Goal: Information Seeking & Learning: Understand process/instructions

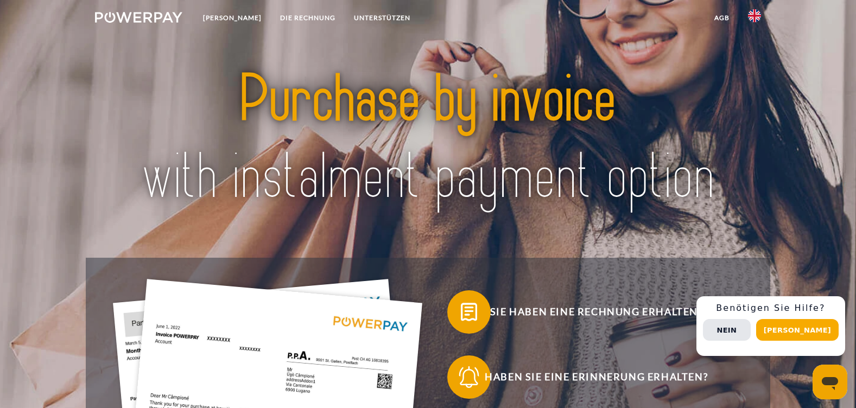
click at [806, 329] on button "[PERSON_NAME]" at bounding box center [797, 330] width 82 height 22
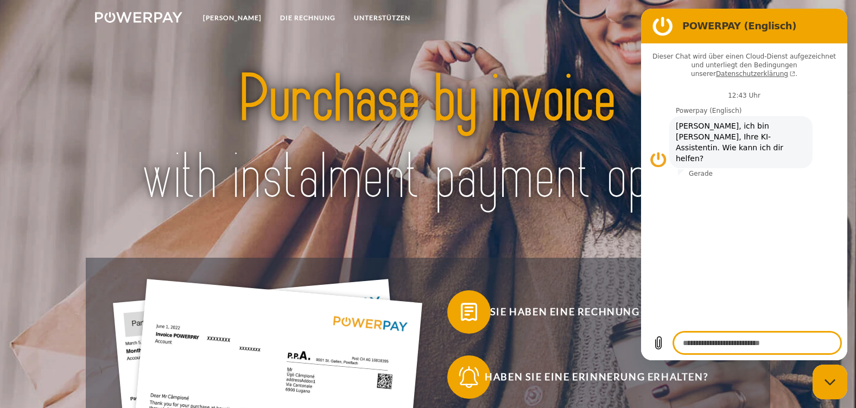
click at [208, 200] on img at bounding box center [428, 139] width 601 height 196
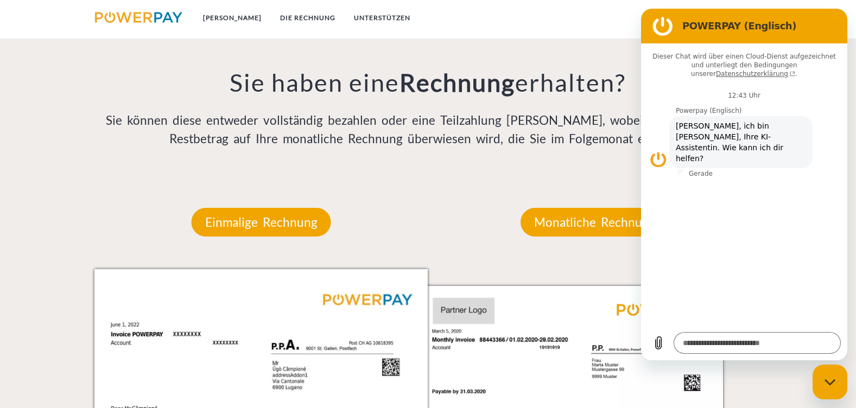
scroll to position [918, 0]
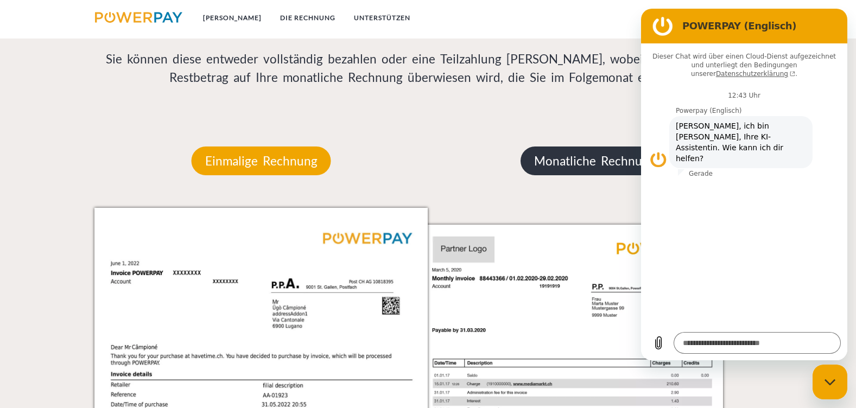
click at [557, 168] on font "Monatliche Rechnung" at bounding box center [595, 161] width 122 height 15
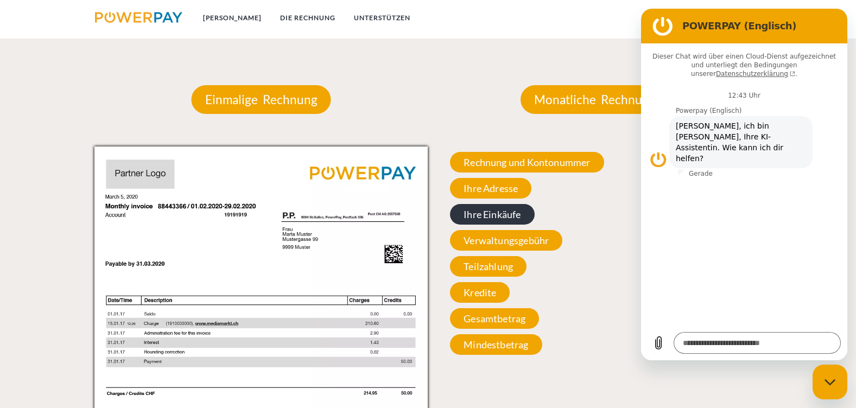
scroll to position [1041, 0]
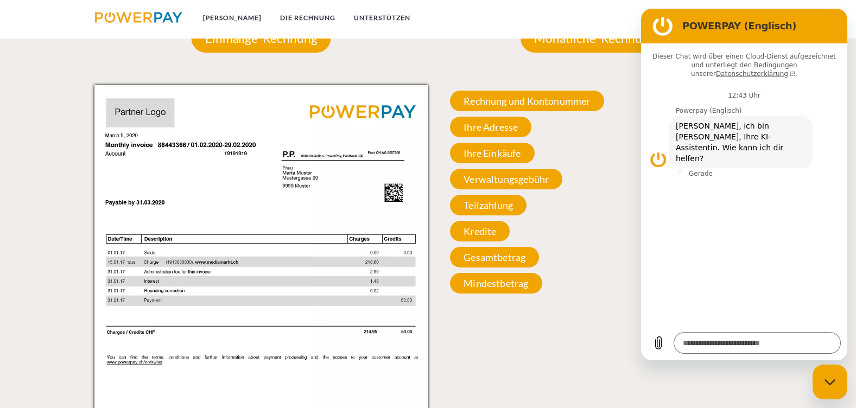
click at [660, 21] on figure at bounding box center [663, 26] width 22 height 22
click at [831, 16] on div "POWERPAY (Englisch)" at bounding box center [741, 26] width 189 height 22
click at [837, 381] on div "Messaging-Fenster schließen" at bounding box center [829, 382] width 33 height 33
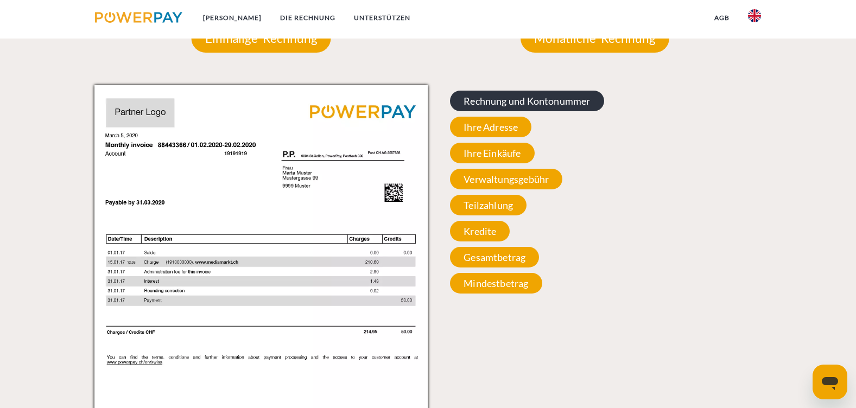
click at [542, 103] on span "Rechnung und Kontonummer" at bounding box center [527, 101] width 154 height 21
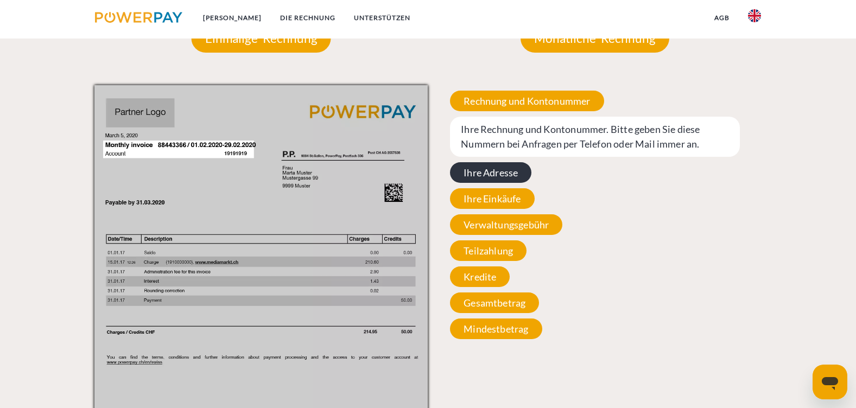
click at [502, 176] on span "Ihre Adresse" at bounding box center [490, 172] width 81 height 21
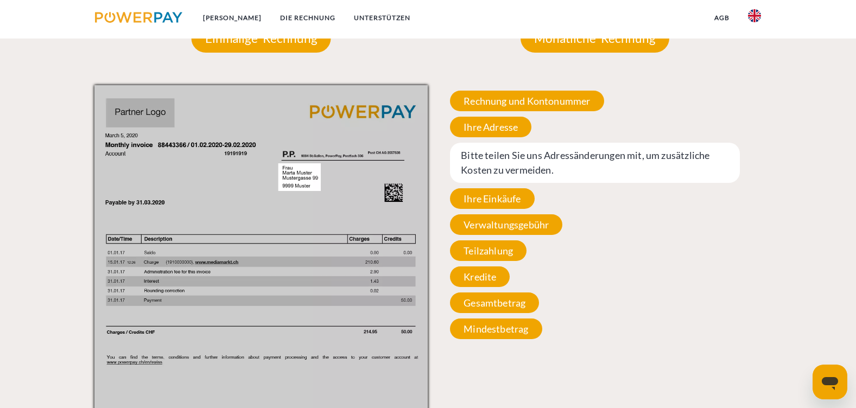
scroll to position [979, 0]
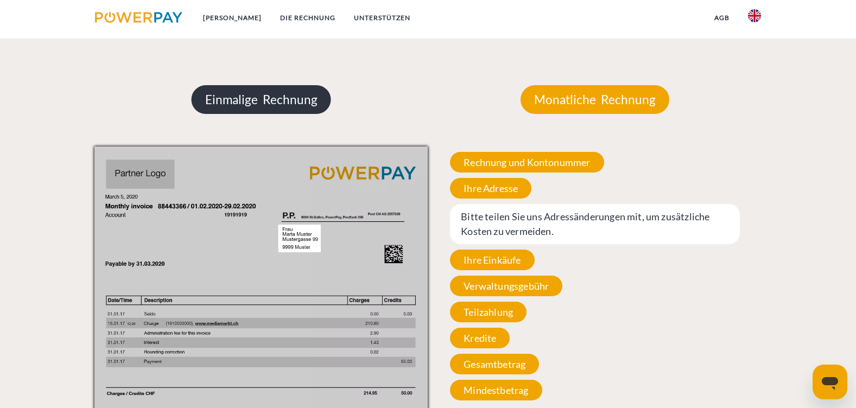
click at [236, 100] on font "Einmalige Rechnung" at bounding box center [261, 99] width 112 height 15
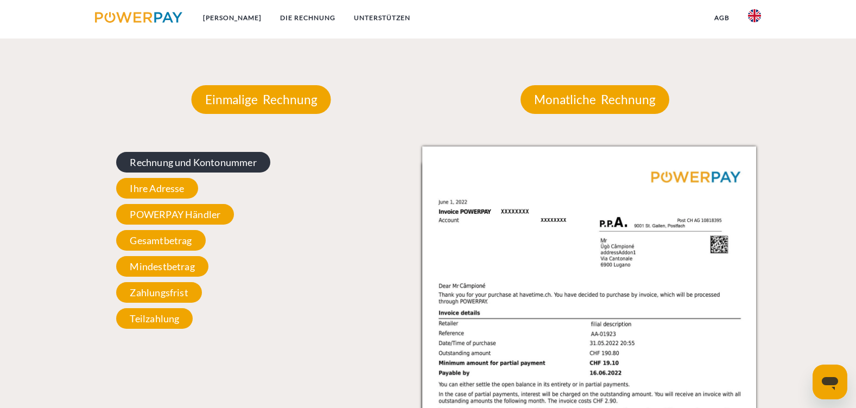
click at [231, 163] on span "Rechnung und Kontonummer" at bounding box center [193, 162] width 154 height 21
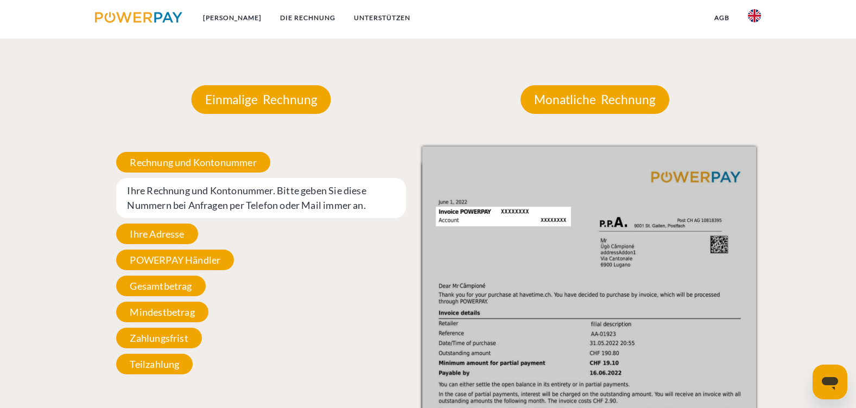
type textarea "*"
